Goal: Information Seeking & Learning: Learn about a topic

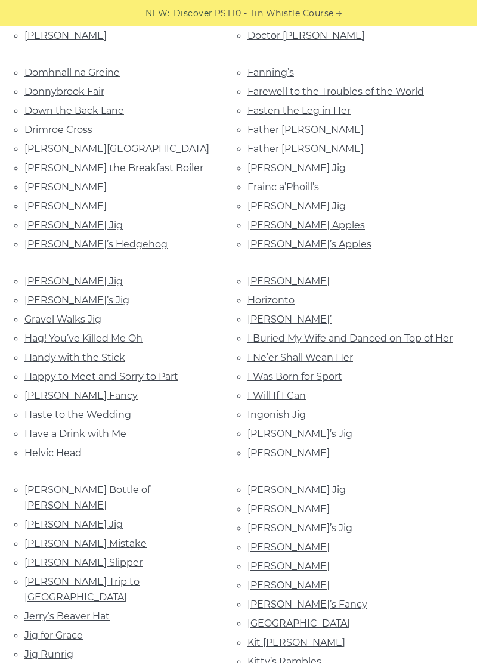
scroll to position [862, 0]
click at [63, 519] on link "[PERSON_NAME] Jig" at bounding box center [73, 524] width 98 height 11
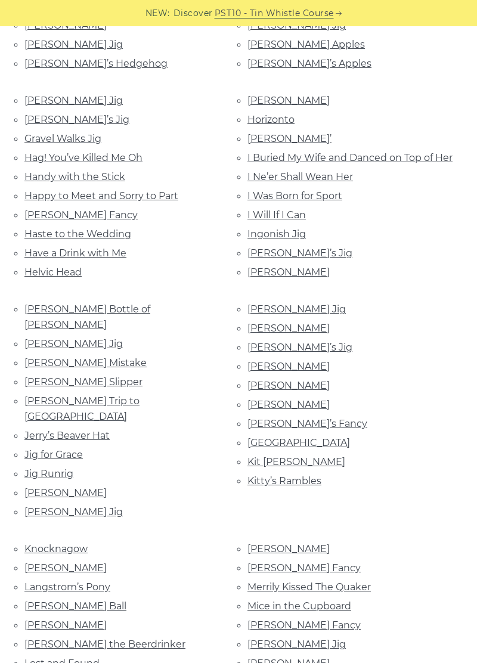
scroll to position [1046, 0]
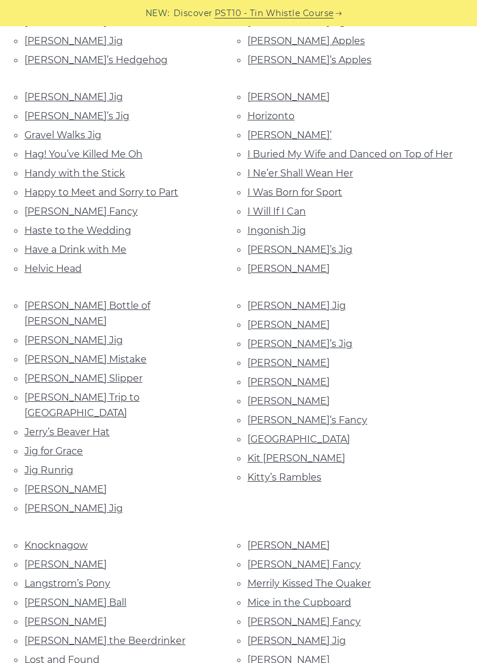
click at [266, 307] on link "[PERSON_NAME] Jig" at bounding box center [296, 305] width 98 height 11
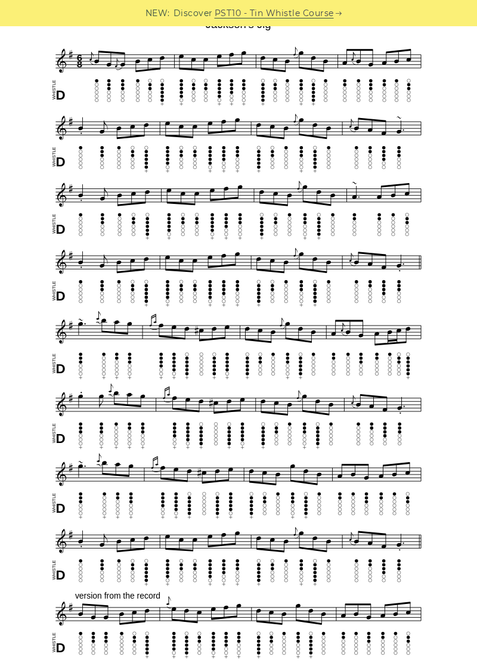
scroll to position [333, 0]
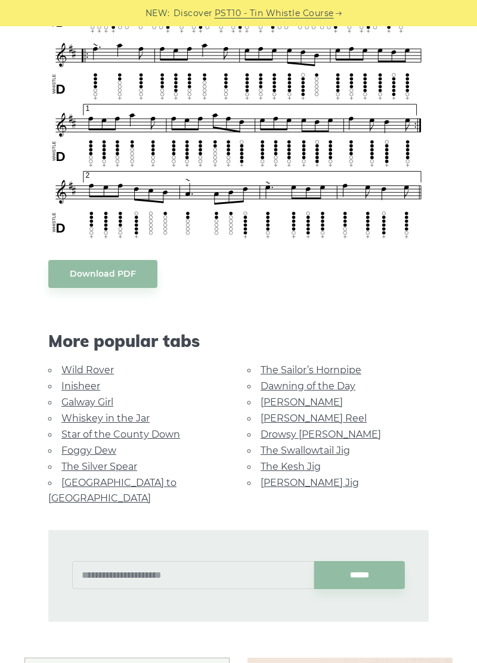
scroll to position [408, 0]
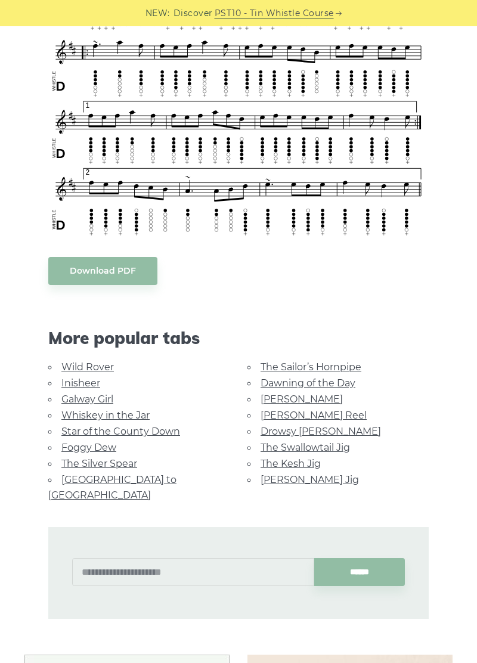
click at [80, 461] on link "The Silver Spear" at bounding box center [99, 463] width 76 height 11
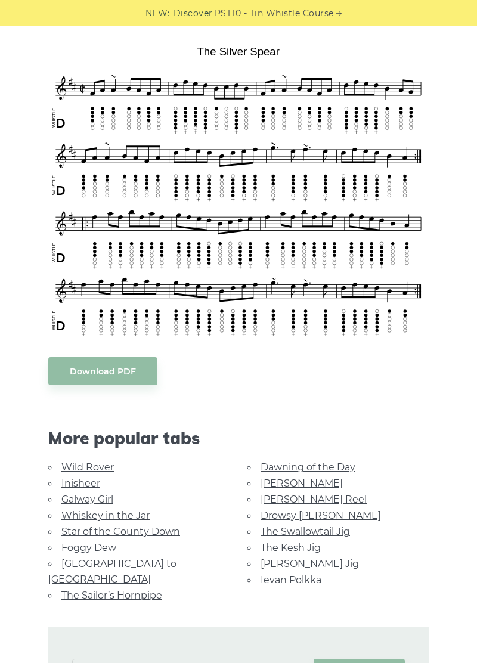
scroll to position [304, 0]
click at [304, 519] on link "Drowsy [PERSON_NAME]" at bounding box center [320, 514] width 120 height 11
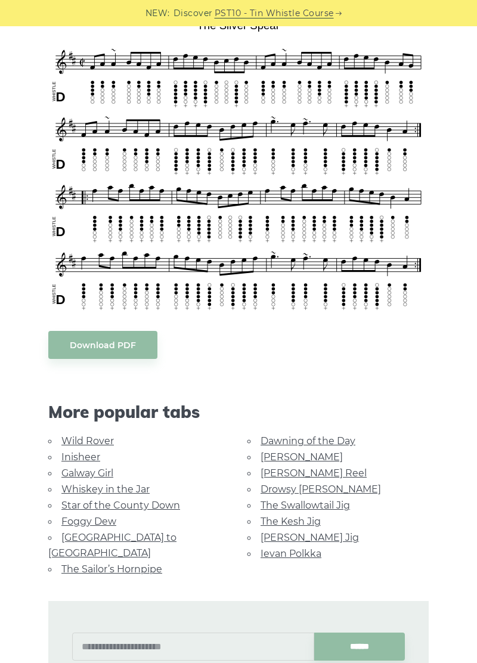
scroll to position [361, 0]
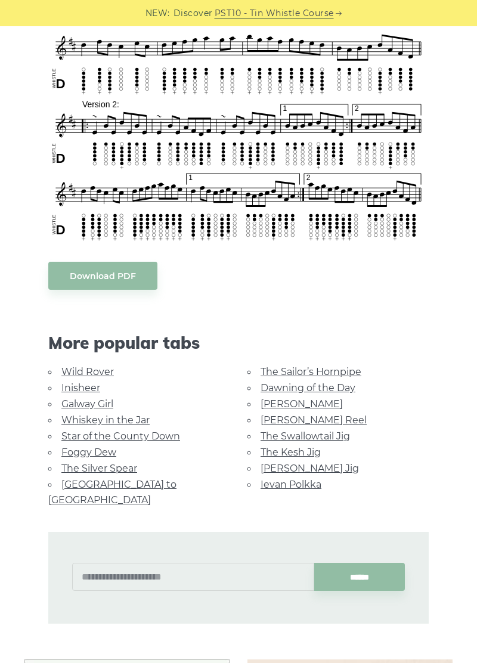
scroll to position [527, 0]
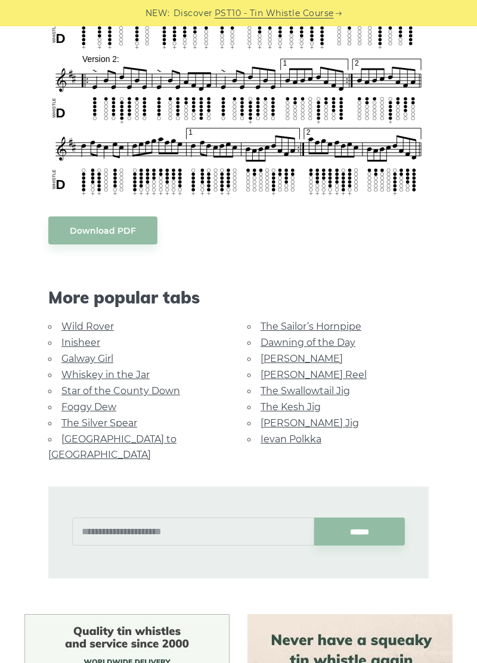
click at [80, 345] on link "Inisheer" at bounding box center [80, 342] width 39 height 11
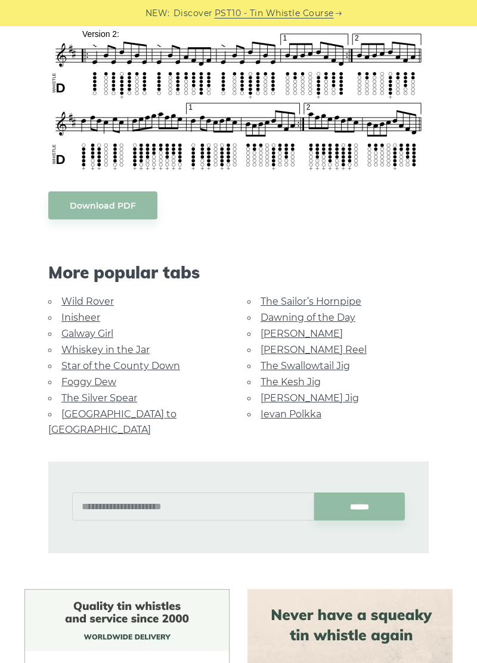
scroll to position [584, 0]
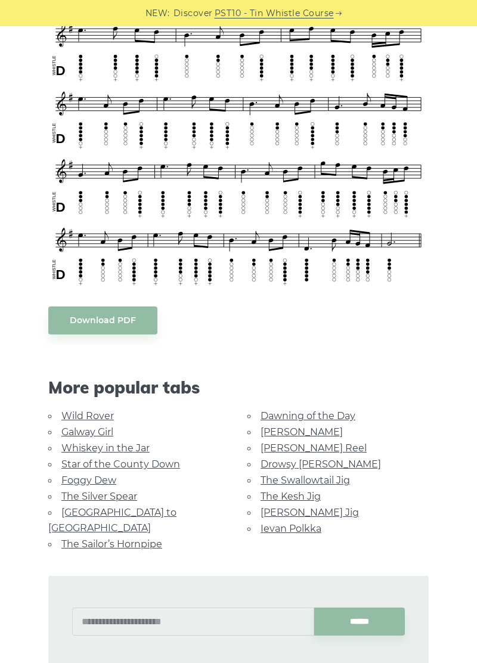
scroll to position [511, 0]
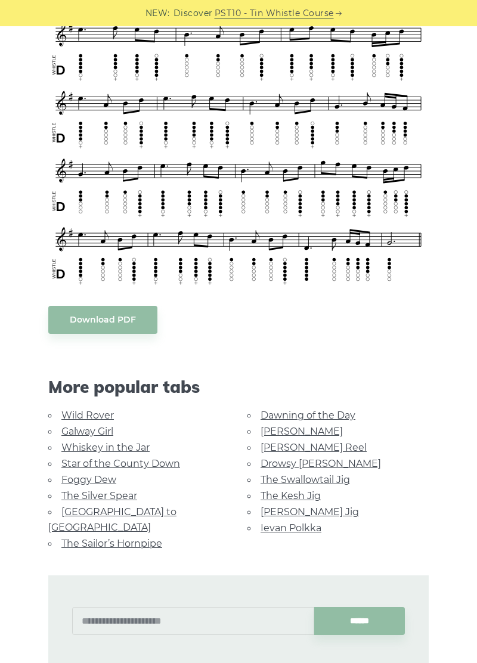
click at [134, 538] on link "The Sailor’s Hornpipe" at bounding box center [111, 543] width 101 height 11
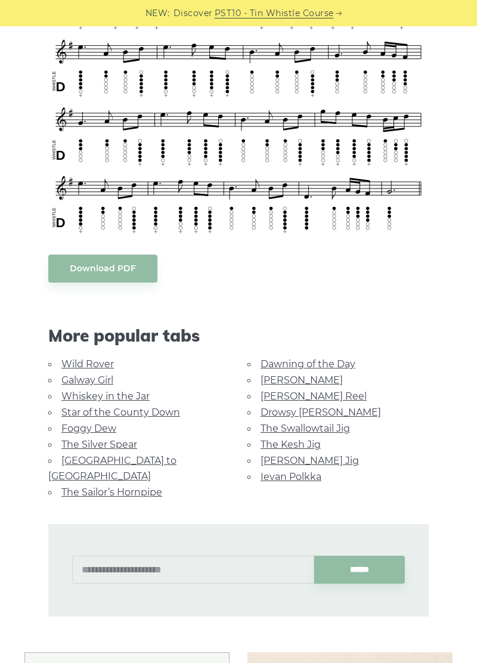
scroll to position [568, 0]
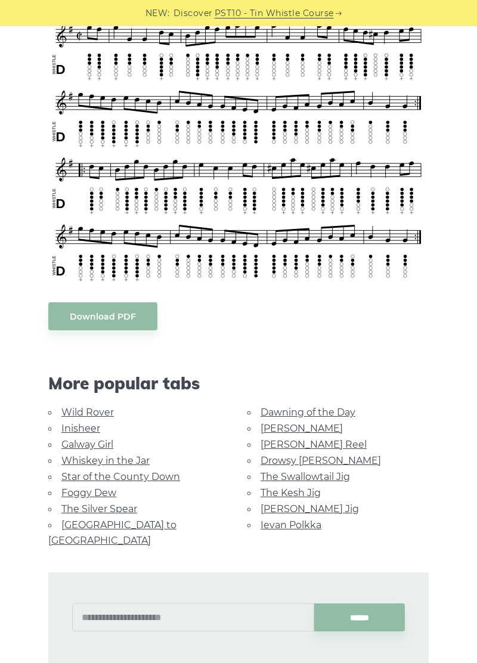
scroll to position [383, 0]
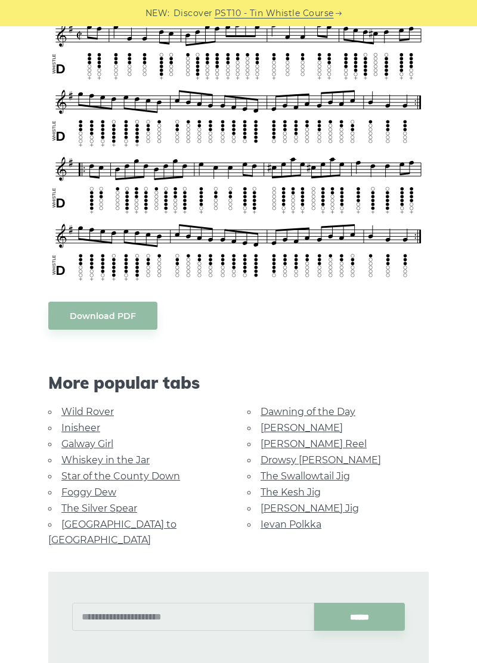
click at [74, 409] on link "Wild Rover" at bounding box center [87, 411] width 52 height 11
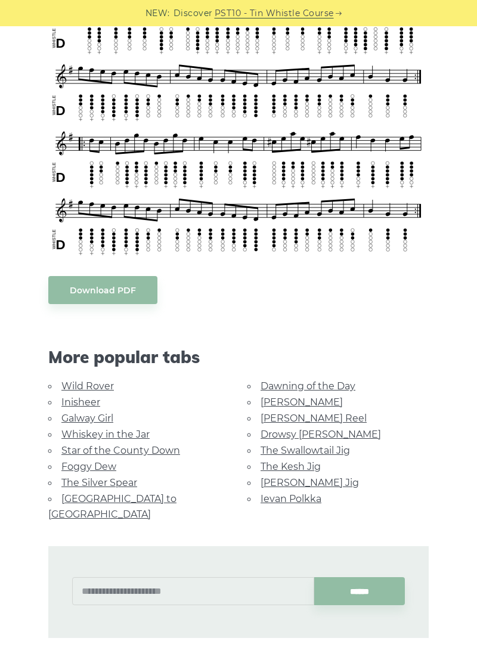
scroll to position [440, 0]
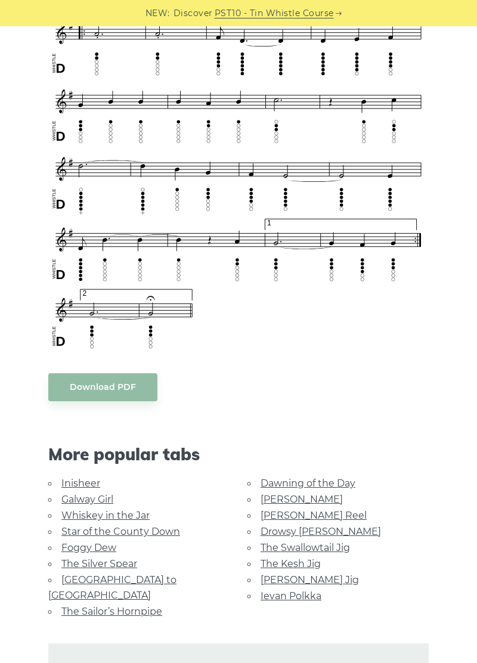
scroll to position [694, 0]
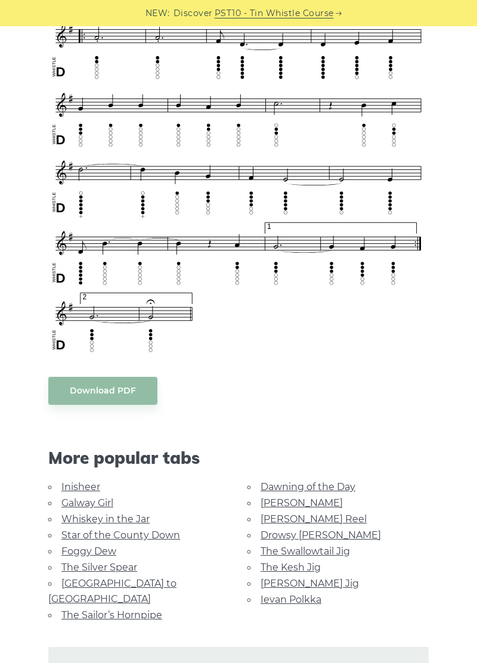
click at [75, 538] on link "Star of the County Down" at bounding box center [120, 534] width 119 height 11
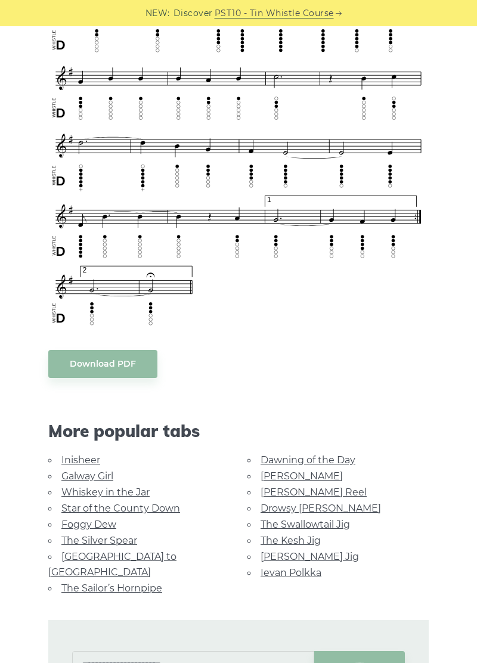
scroll to position [751, 0]
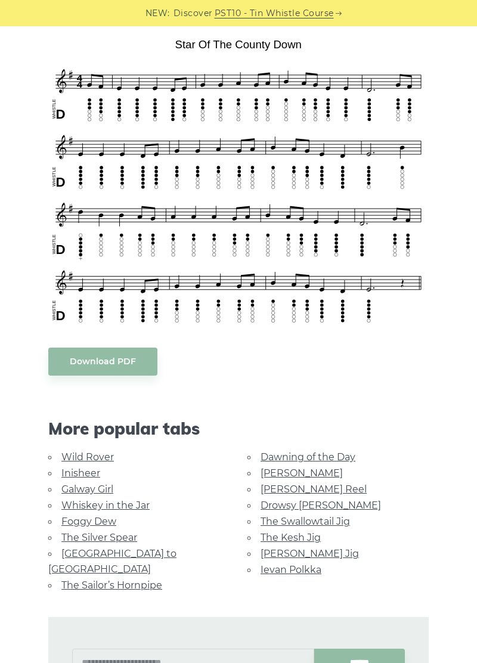
scroll to position [312, 0]
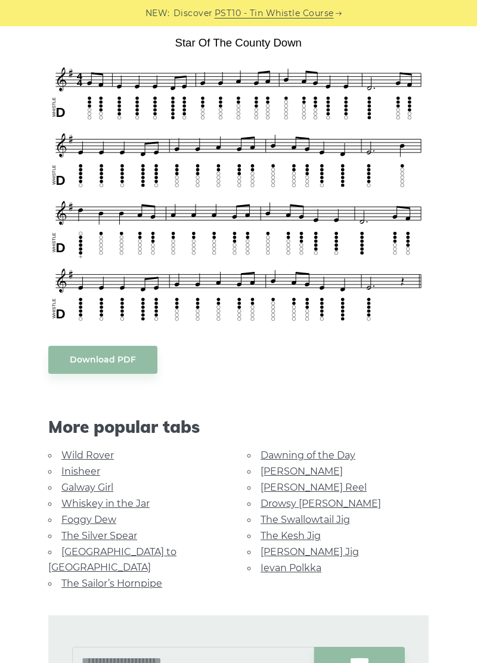
click at [287, 454] on link "Dawning of the Day" at bounding box center [307, 454] width 95 height 11
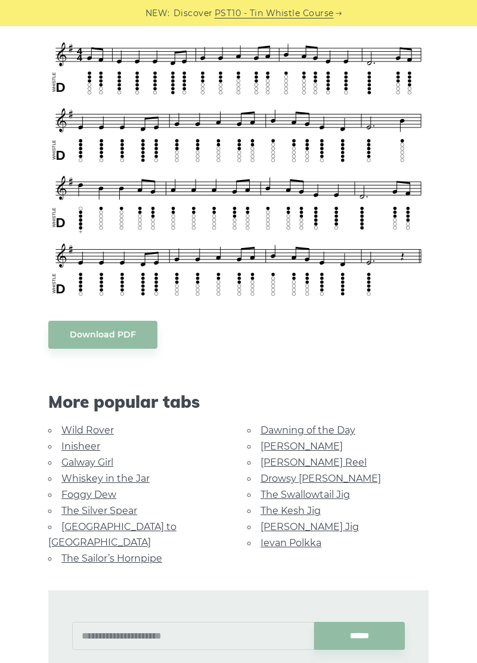
scroll to position [370, 0]
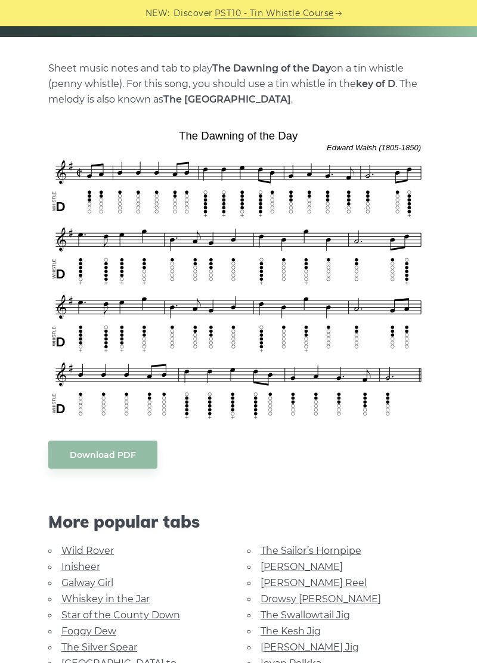
scroll to position [272, 0]
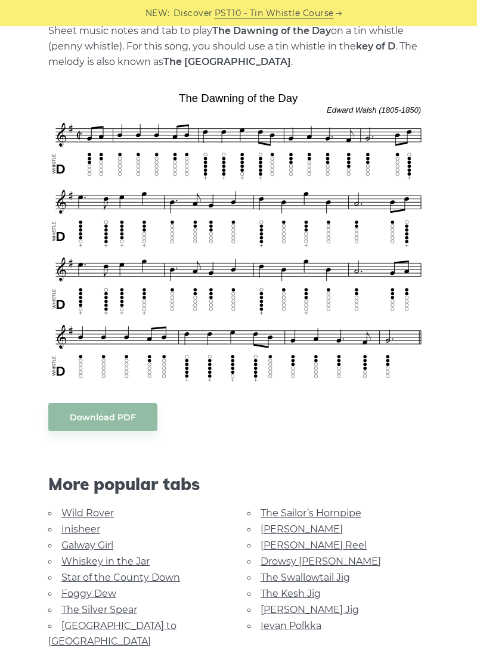
click at [288, 558] on link "Drowsy [PERSON_NAME]" at bounding box center [320, 560] width 120 height 11
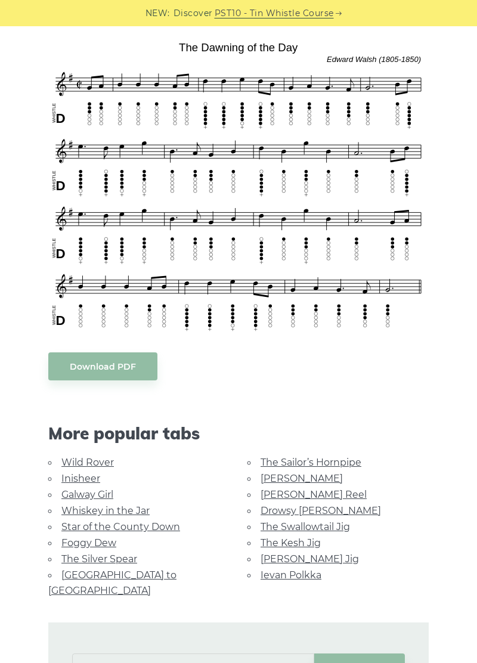
scroll to position [330, 0]
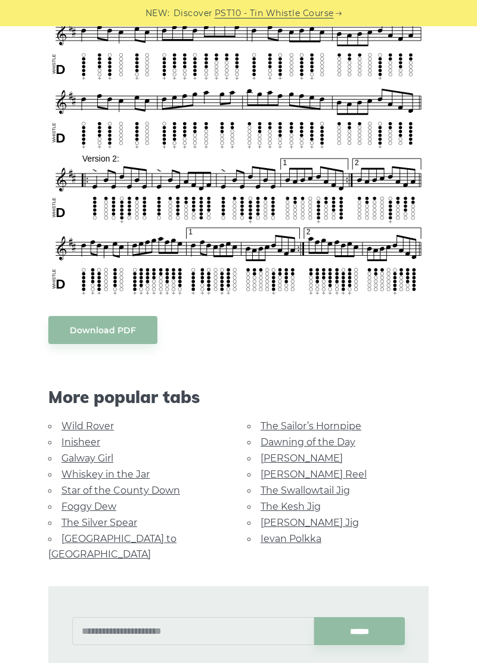
scroll to position [430, 0]
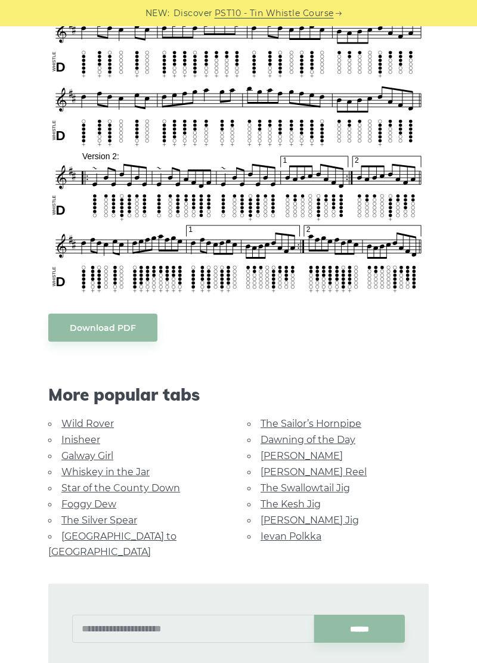
click at [266, 454] on link "[PERSON_NAME]" at bounding box center [301, 455] width 82 height 11
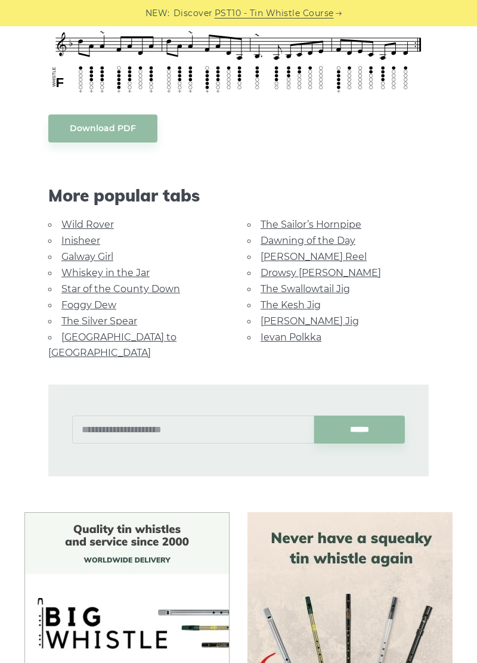
scroll to position [594, 0]
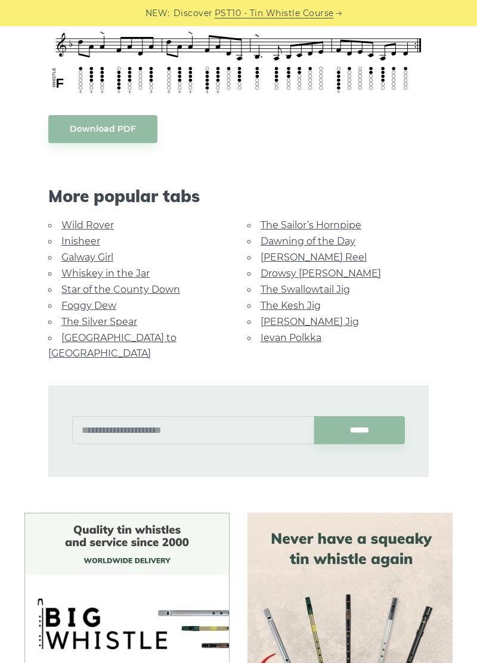
click at [88, 335] on link "[GEOGRAPHIC_DATA] to [GEOGRAPHIC_DATA]" at bounding box center [112, 345] width 128 height 27
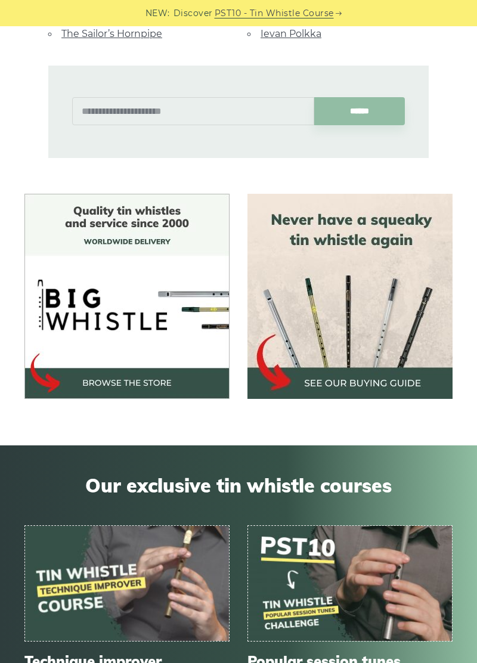
scroll to position [770, 0]
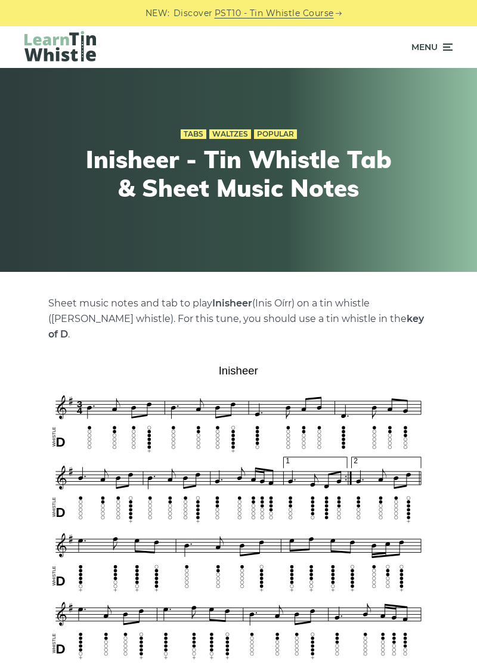
scroll to position [568, 0]
